Goal: Find specific page/section: Find specific page/section

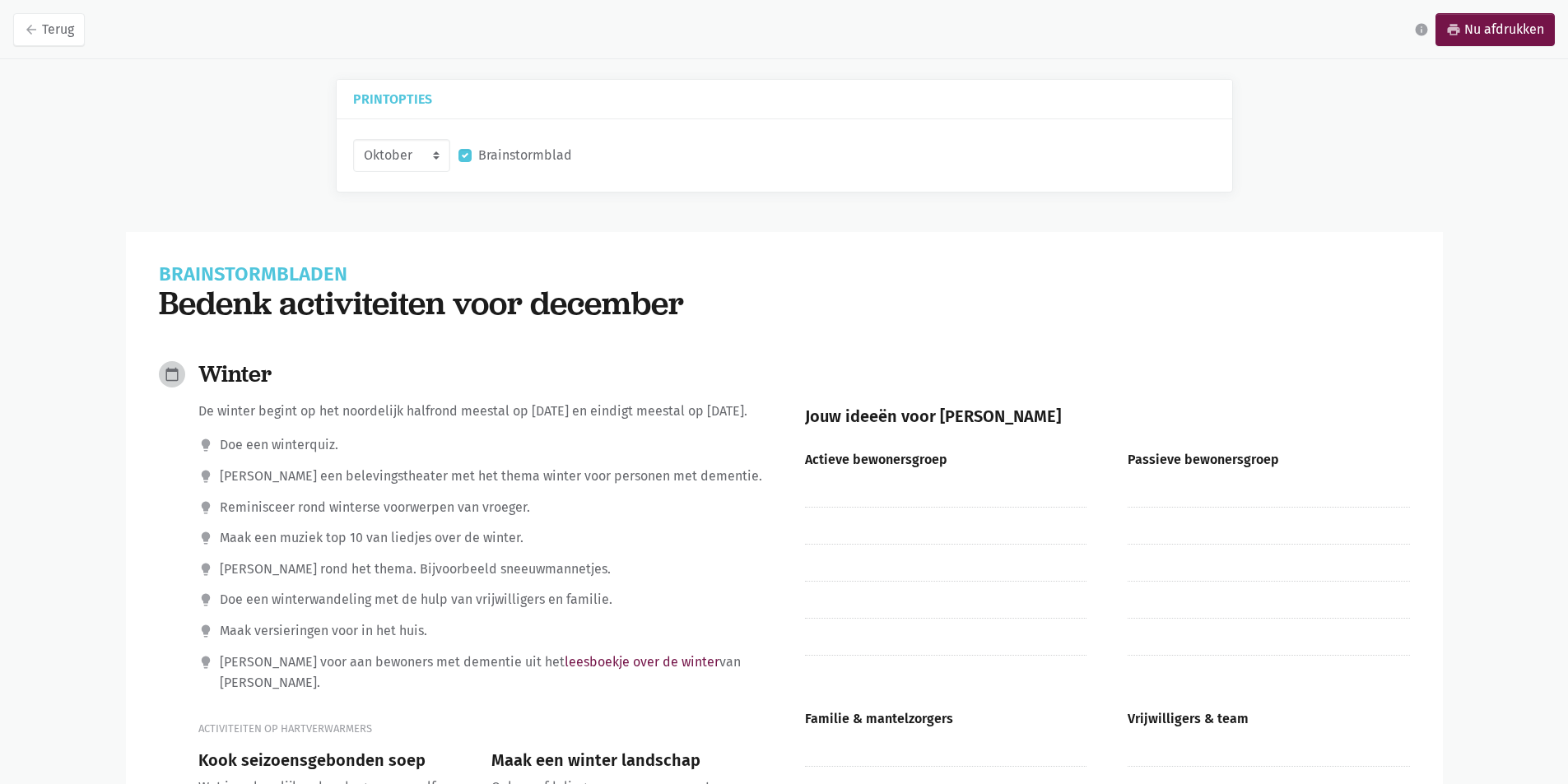
click at [319, 456] on p "Doe een winterquiz." at bounding box center [279, 445] width 119 height 21
click at [440, 157] on select "Oktober November December [DATE]" at bounding box center [402, 156] width 98 height 32
select select "12-2025"
click at [353, 139] on select "Oktober November December [DATE]" at bounding box center [402, 156] width 98 height 32
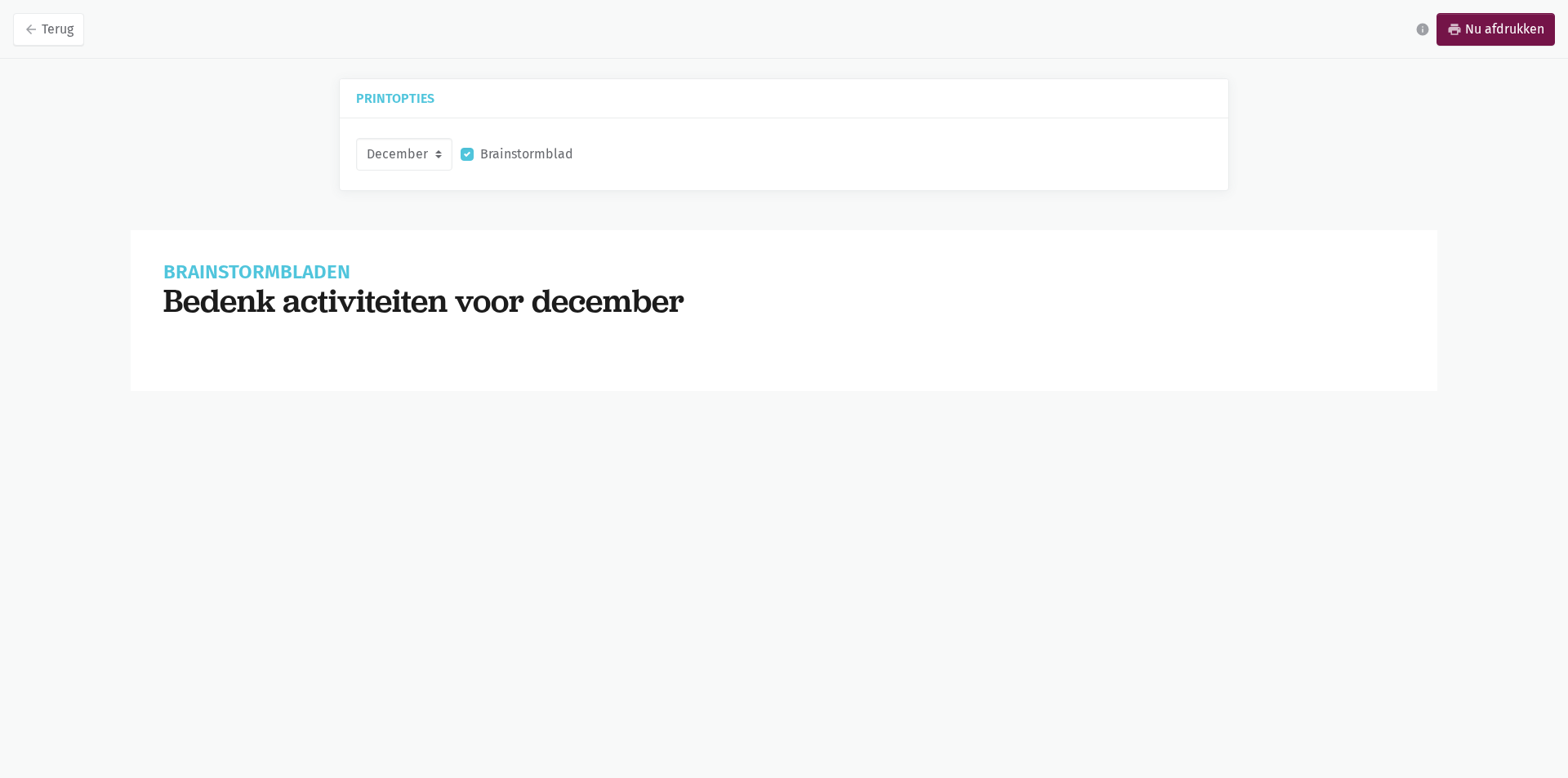
click at [487, 264] on h1 "Brainstormbladen" at bounding box center [783, 272] width 1241 height 19
click at [517, 165] on div "Brainstormblad" at bounding box center [517, 154] width 120 height 28
click at [534, 145] on label "Brainstormblad" at bounding box center [527, 154] width 93 height 21
click at [473, 145] on input "Brainstormblad" at bounding box center [467, 152] width 13 height 17
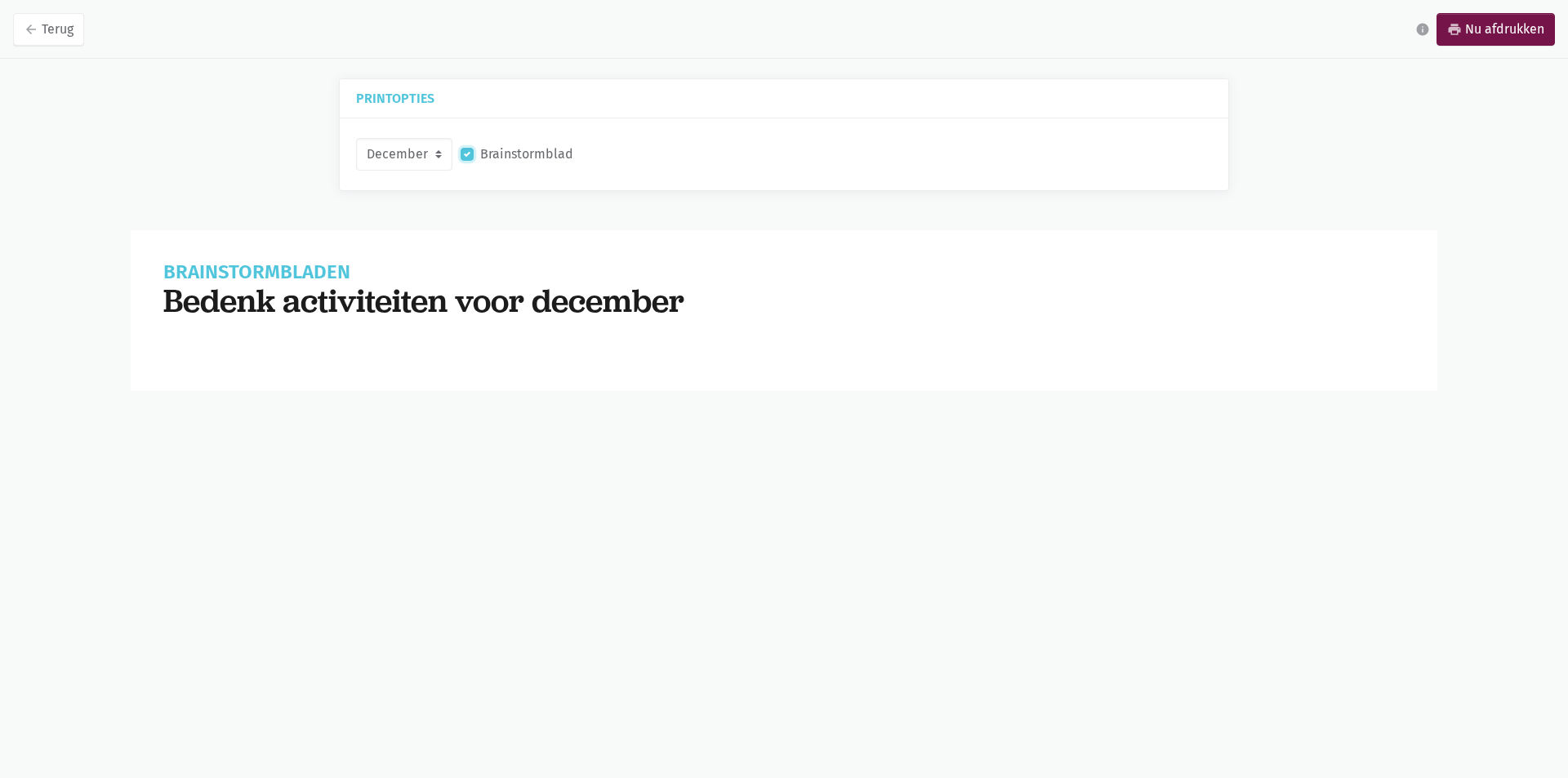
checkbox input "false"
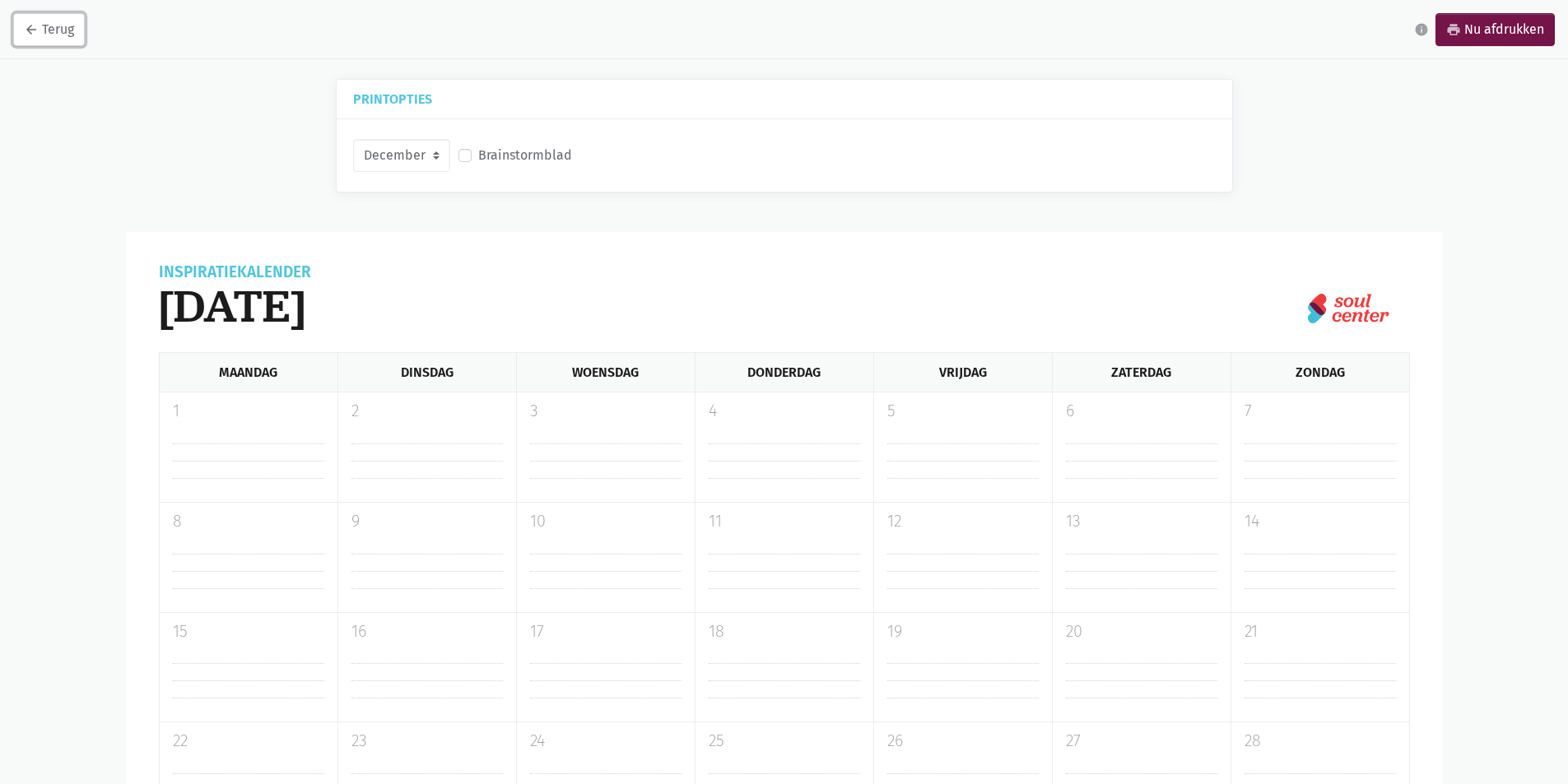
click at [52, 43] on link "arrow_back Terug" at bounding box center [49, 29] width 72 height 32
select select "12-2025"
checkbox input "true"
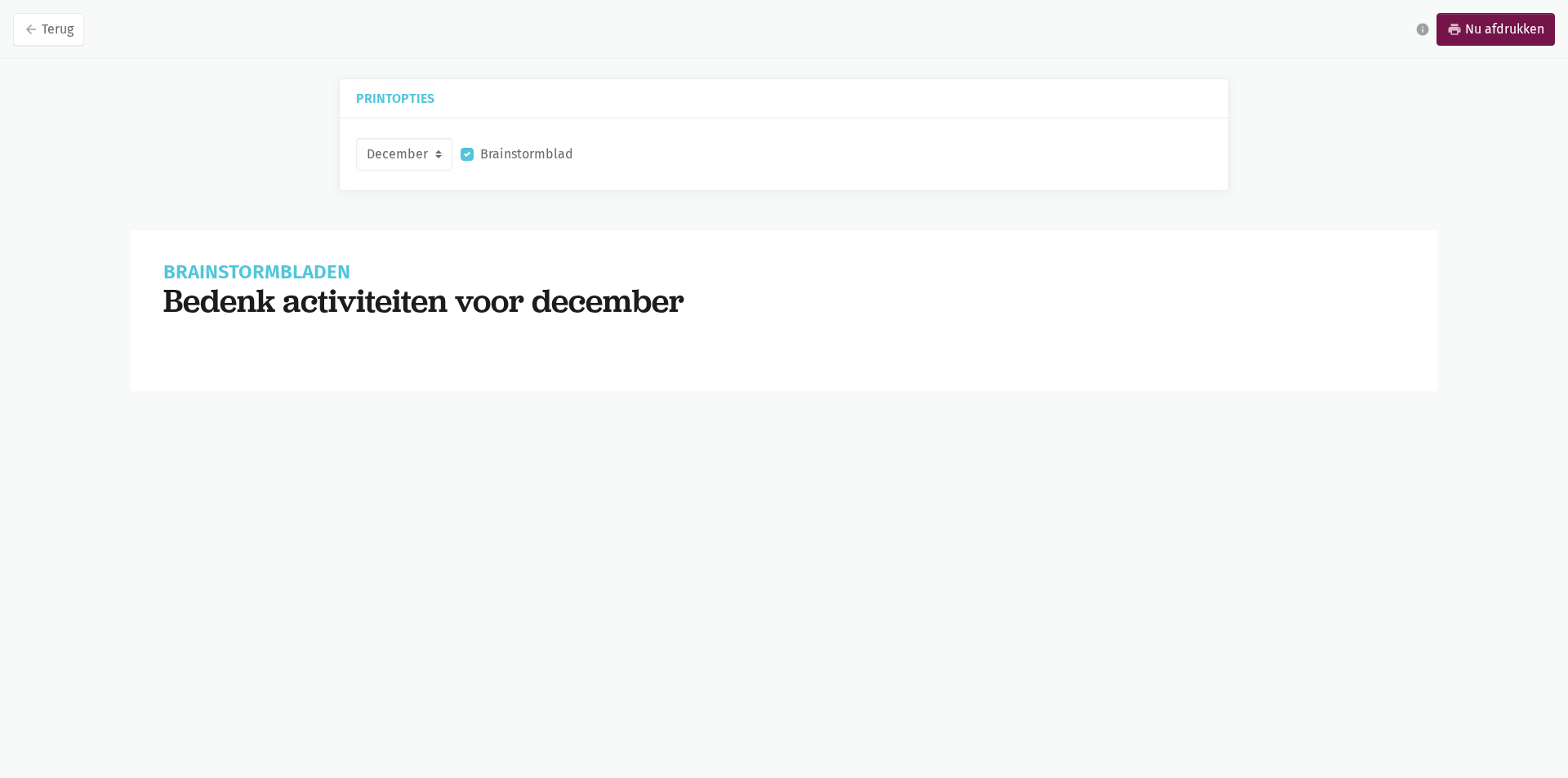
select select "10-2025"
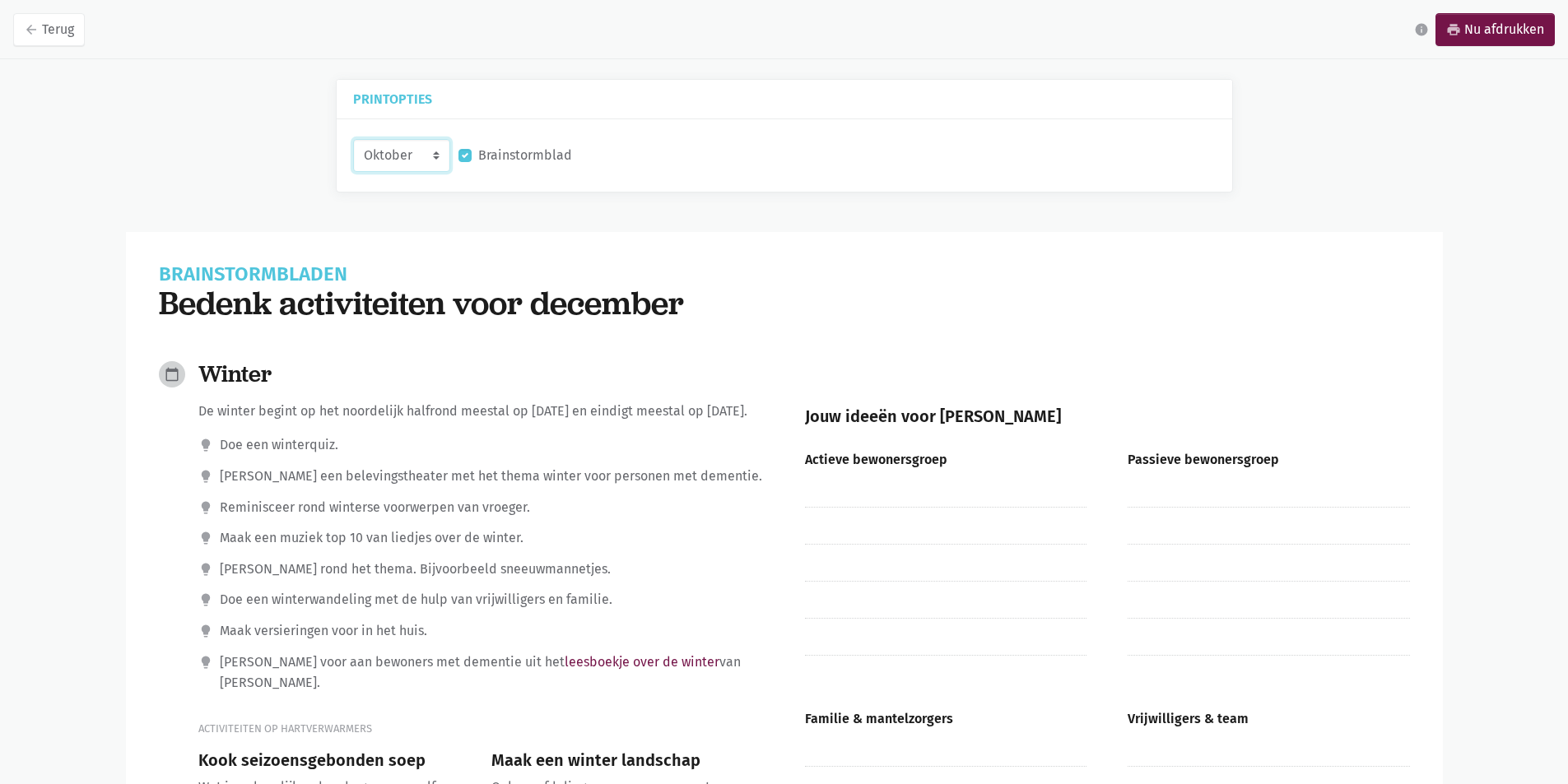
click at [450, 151] on select "Oktober November December Januari 2026" at bounding box center [402, 156] width 98 height 32
click at [448, 151] on select "Oktober November December Januari 2026" at bounding box center [402, 156] width 98 height 32
click at [493, 152] on label "Brainstormblad" at bounding box center [525, 155] width 94 height 21
click at [471, 152] on input "Brainstormblad" at bounding box center [464, 153] width 13 height 17
checkbox input "false"
